Goal: Find contact information: Find contact information

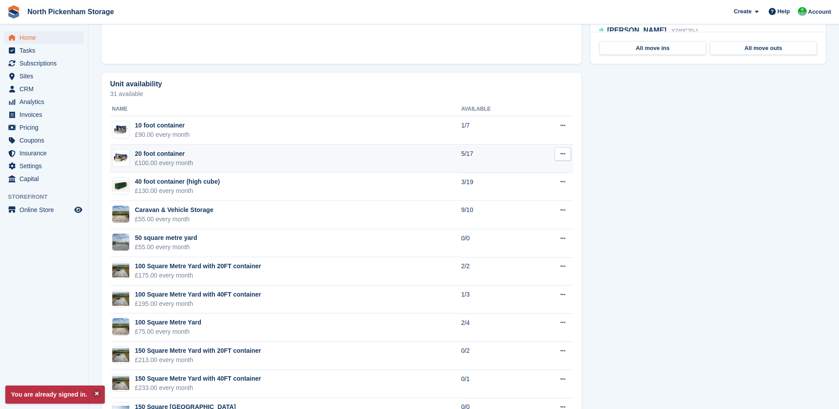
scroll to position [158, 0]
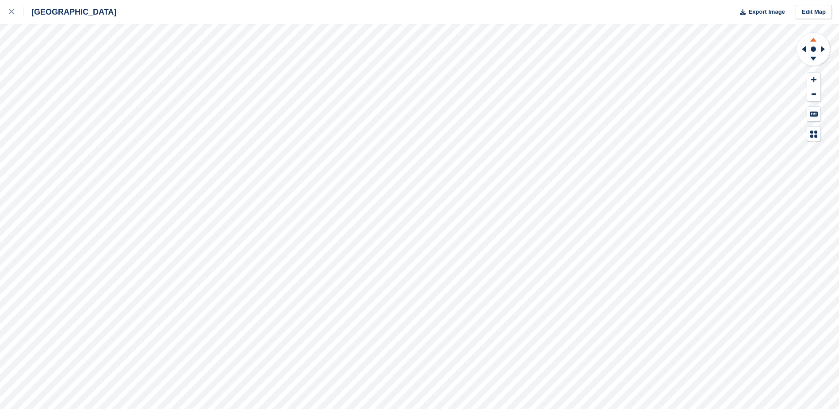
click at [814, 39] on icon at bounding box center [814, 40] width 6 height 4
click at [11, 14] on icon at bounding box center [11, 11] width 5 height 5
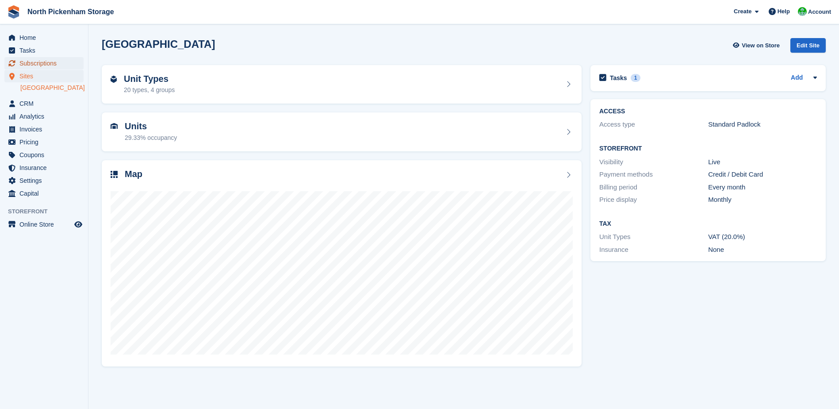
click at [36, 62] on span "Subscriptions" at bounding box center [45, 63] width 53 height 12
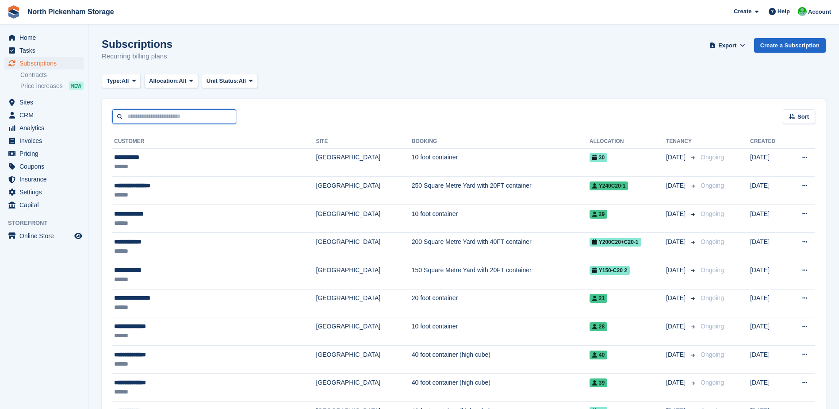
click at [173, 120] on input "text" at bounding box center [174, 116] width 124 height 15
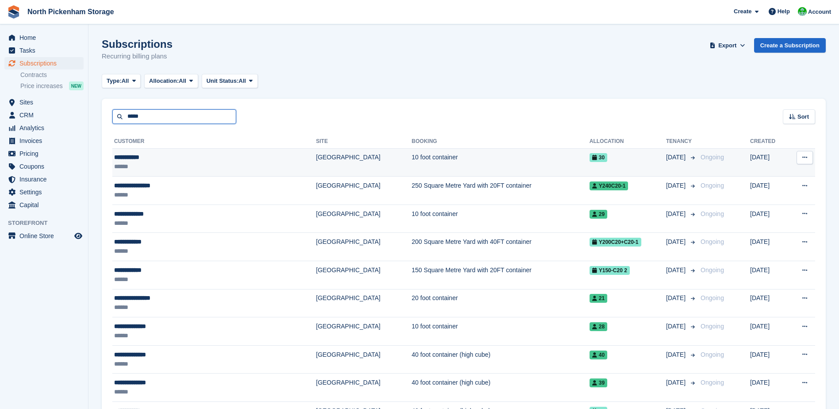
type input "*****"
click at [202, 156] on div "**********" at bounding box center [181, 157] width 135 height 9
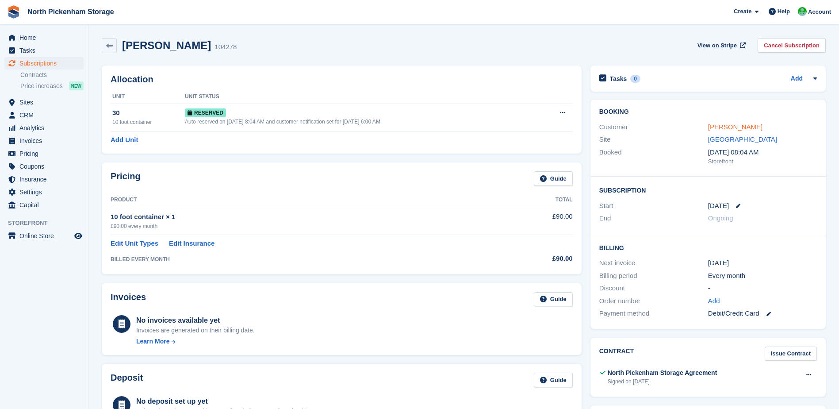
click at [728, 126] on link "[PERSON_NAME]" at bounding box center [735, 127] width 54 height 8
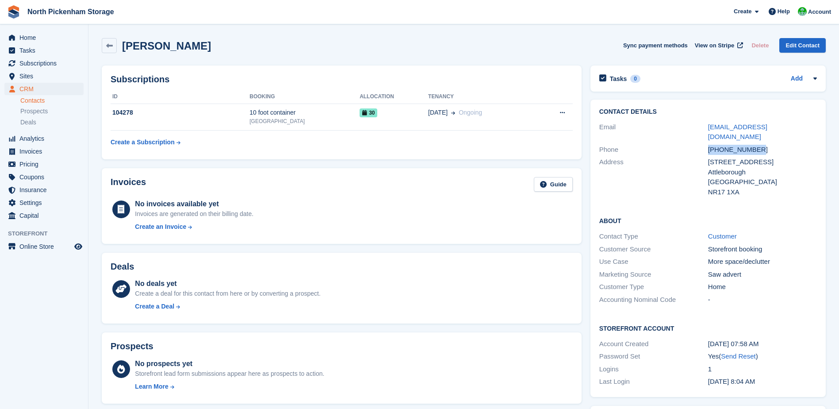
drag, startPoint x: 757, startPoint y: 141, endPoint x: 709, endPoint y: 143, distance: 48.3
click at [709, 145] on div "[PHONE_NUMBER]" at bounding box center [762, 150] width 109 height 10
drag, startPoint x: 709, startPoint y: 143, endPoint x: 723, endPoint y: 140, distance: 14.4
copy div "[PHONE_NUMBER]"
